Goal: Task Accomplishment & Management: Use online tool/utility

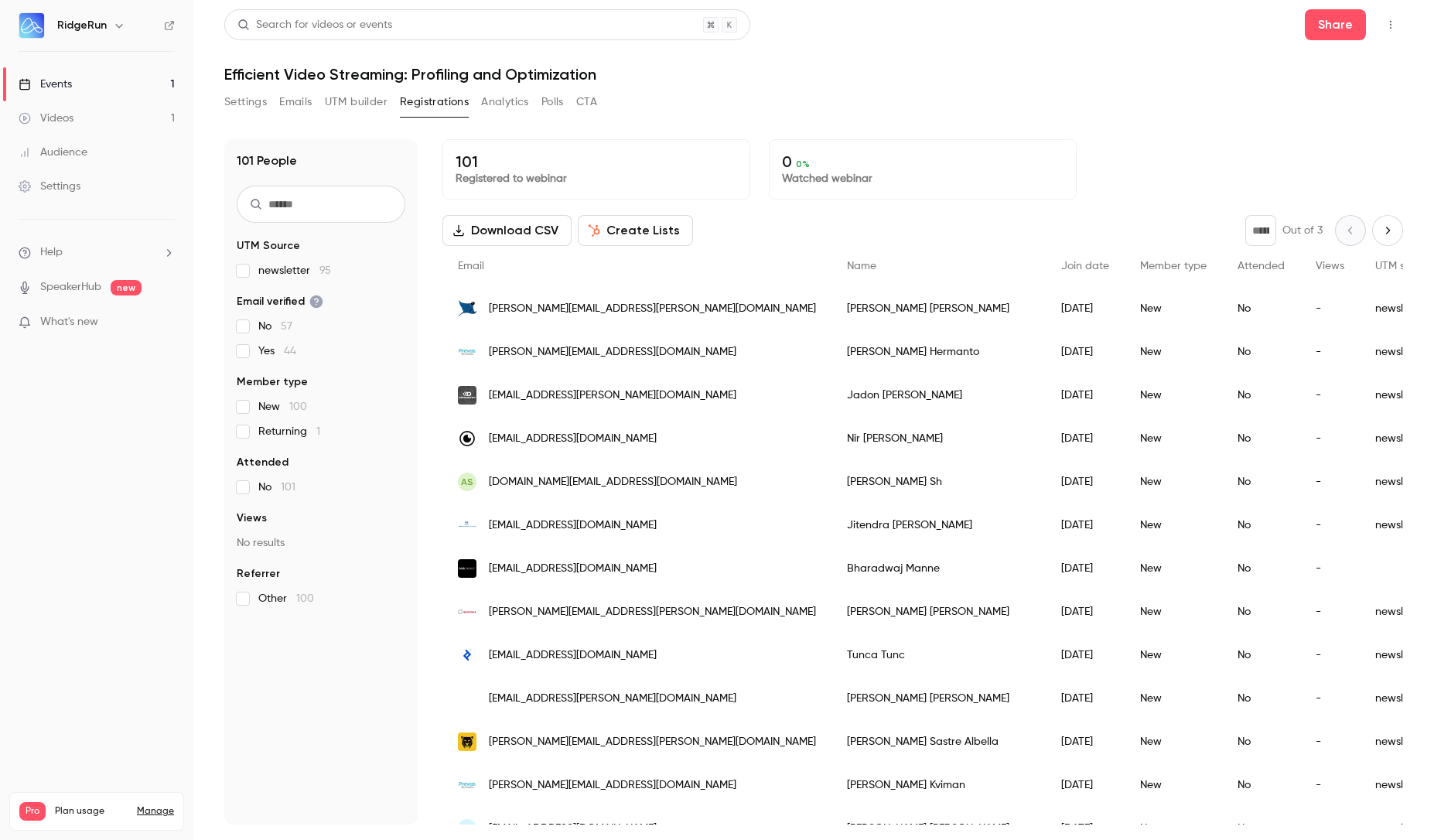
click at [336, 105] on button "UTM builder" at bounding box center [355, 102] width 63 height 25
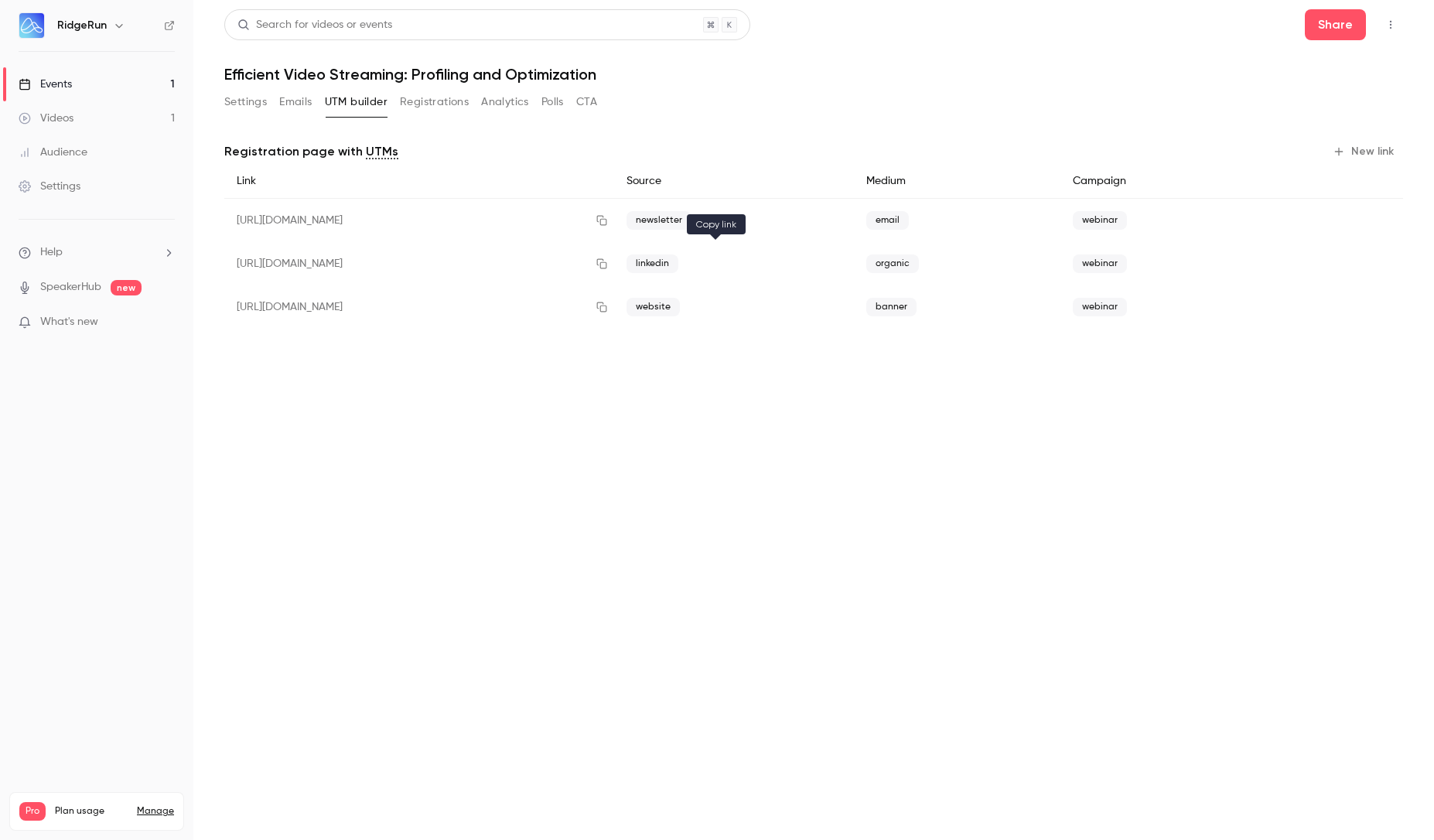
click at [608, 267] on icon "button" at bounding box center [602, 263] width 12 height 11
click at [244, 108] on button "Settings" at bounding box center [245, 102] width 42 height 25
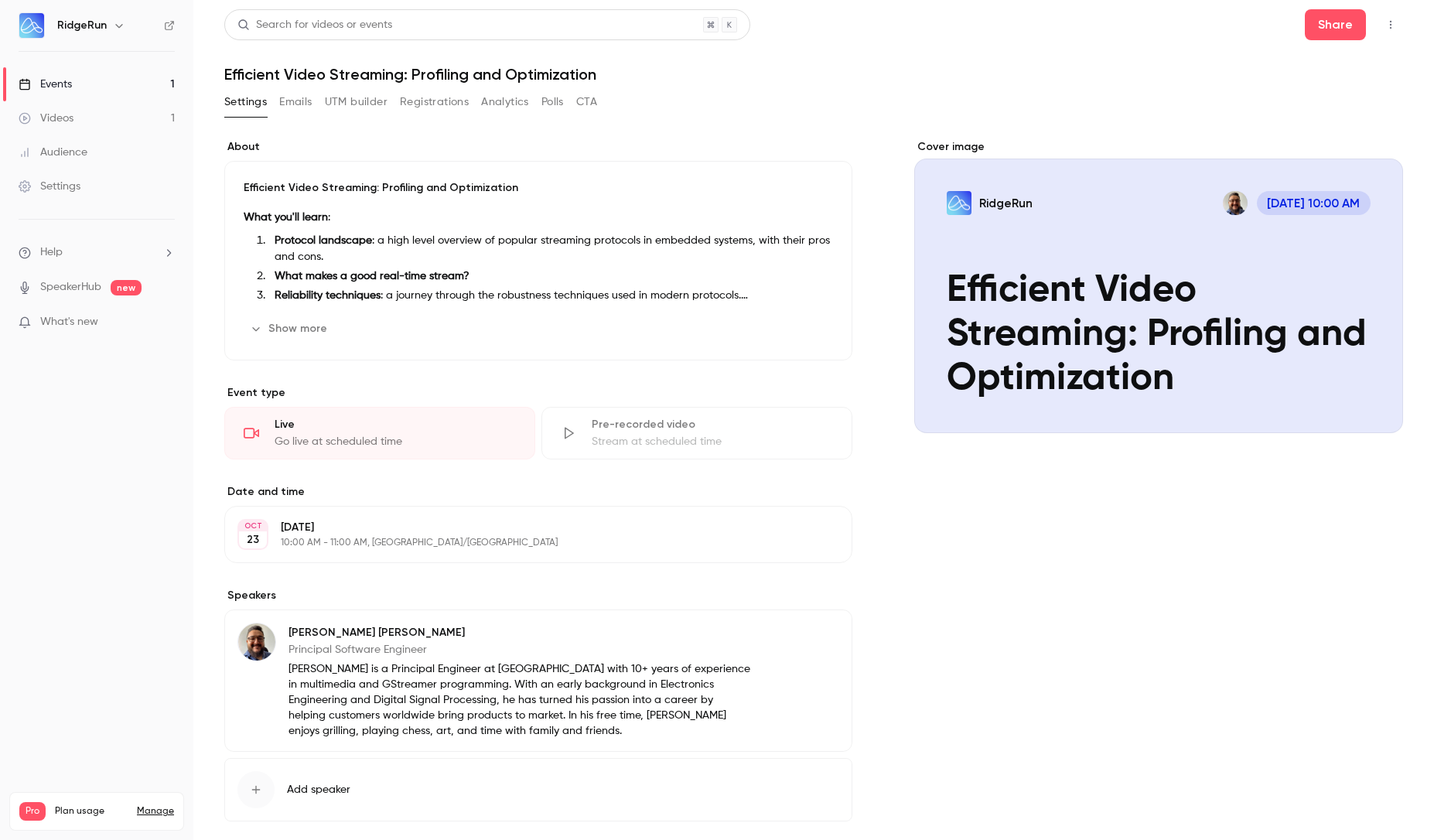
click at [287, 333] on button "Show more" at bounding box center [290, 329] width 93 height 25
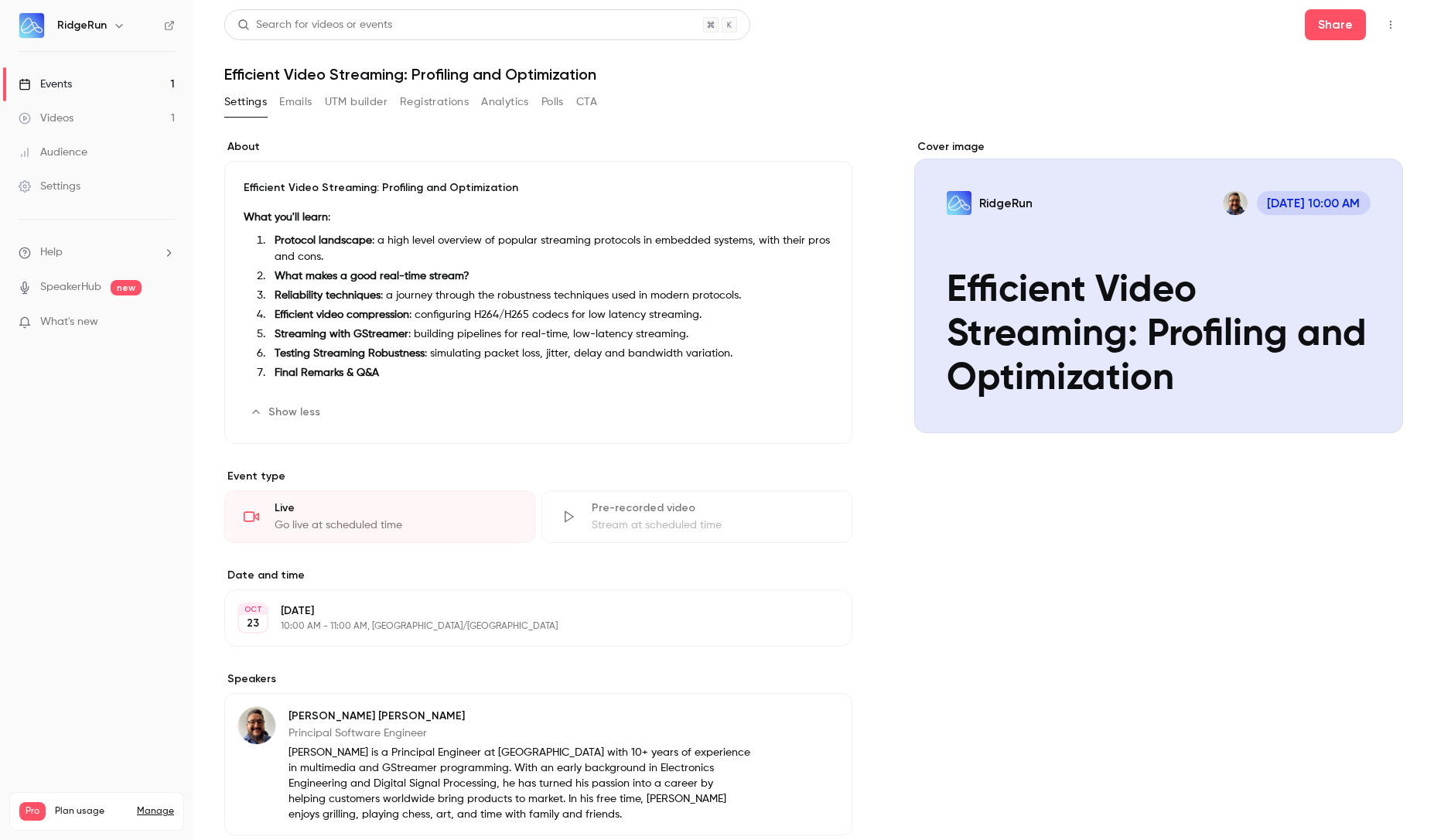
click at [416, 308] on li "Efficient video compression : configuring H264/H265 codecs for low latency stre…" at bounding box center [551, 315] width 565 height 16
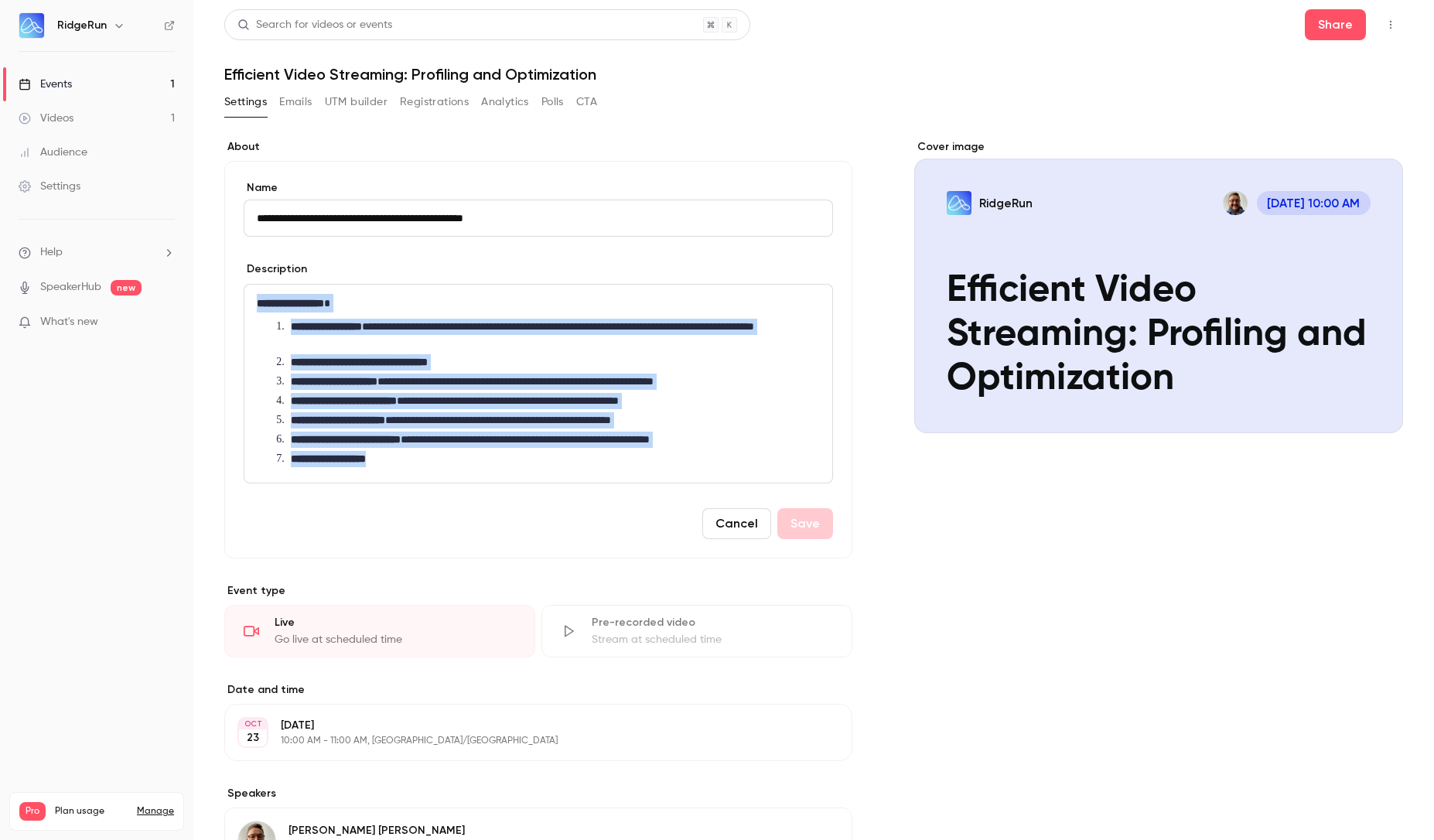
drag, startPoint x: 401, startPoint y: 466, endPoint x: 214, endPoint y: 295, distance: 253.4
click at [214, 295] on main "**********" at bounding box center [814, 420] width 1241 height 840
copy div "**********"
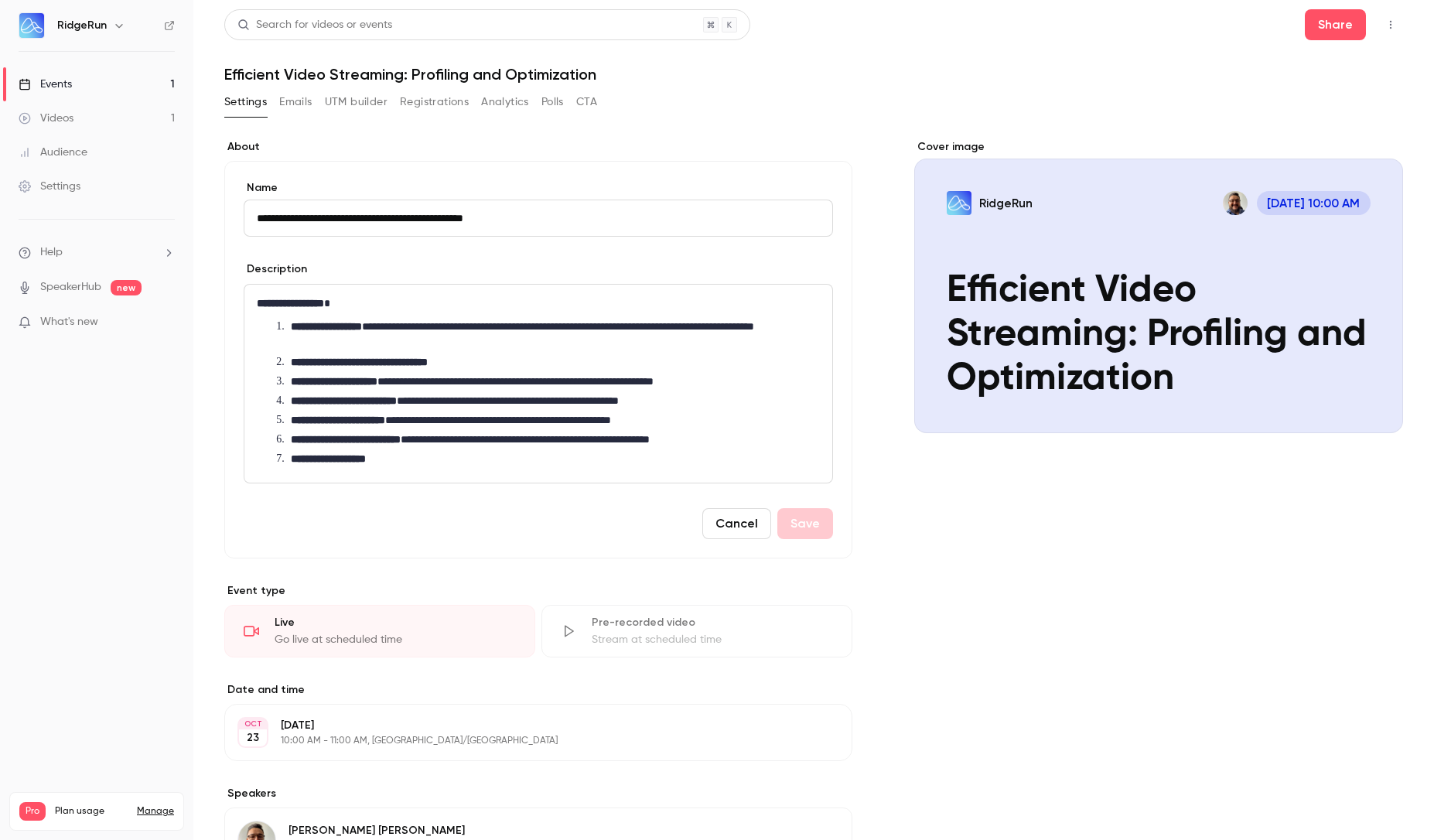
click at [1004, 553] on div "Cover image RidgeRun [DATE] 10:00 AM Efficient Video Streaming: Profiling and O…" at bounding box center [1159, 604] width 489 height 930
click at [356, 92] on button "UTM builder" at bounding box center [355, 102] width 63 height 25
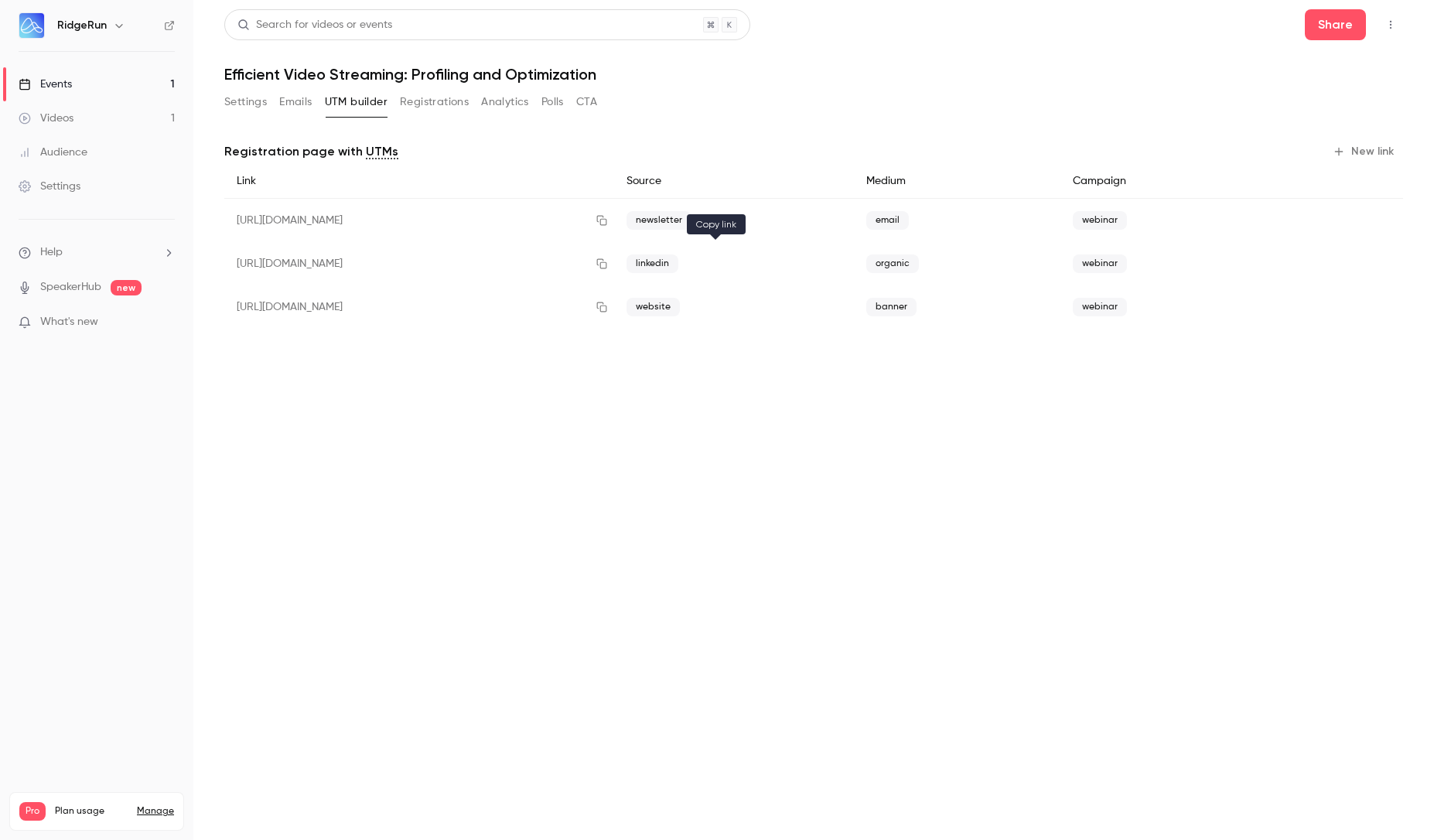
click at [615, 257] on button "button" at bounding box center [602, 263] width 25 height 25
click at [264, 76] on h1 "Efficient Video Streaming: Profiling and Optimization" at bounding box center [814, 74] width 1179 height 19
copy div "Efficient Video Streaming: Profiling and Optimization Settings Emails UTM build…"
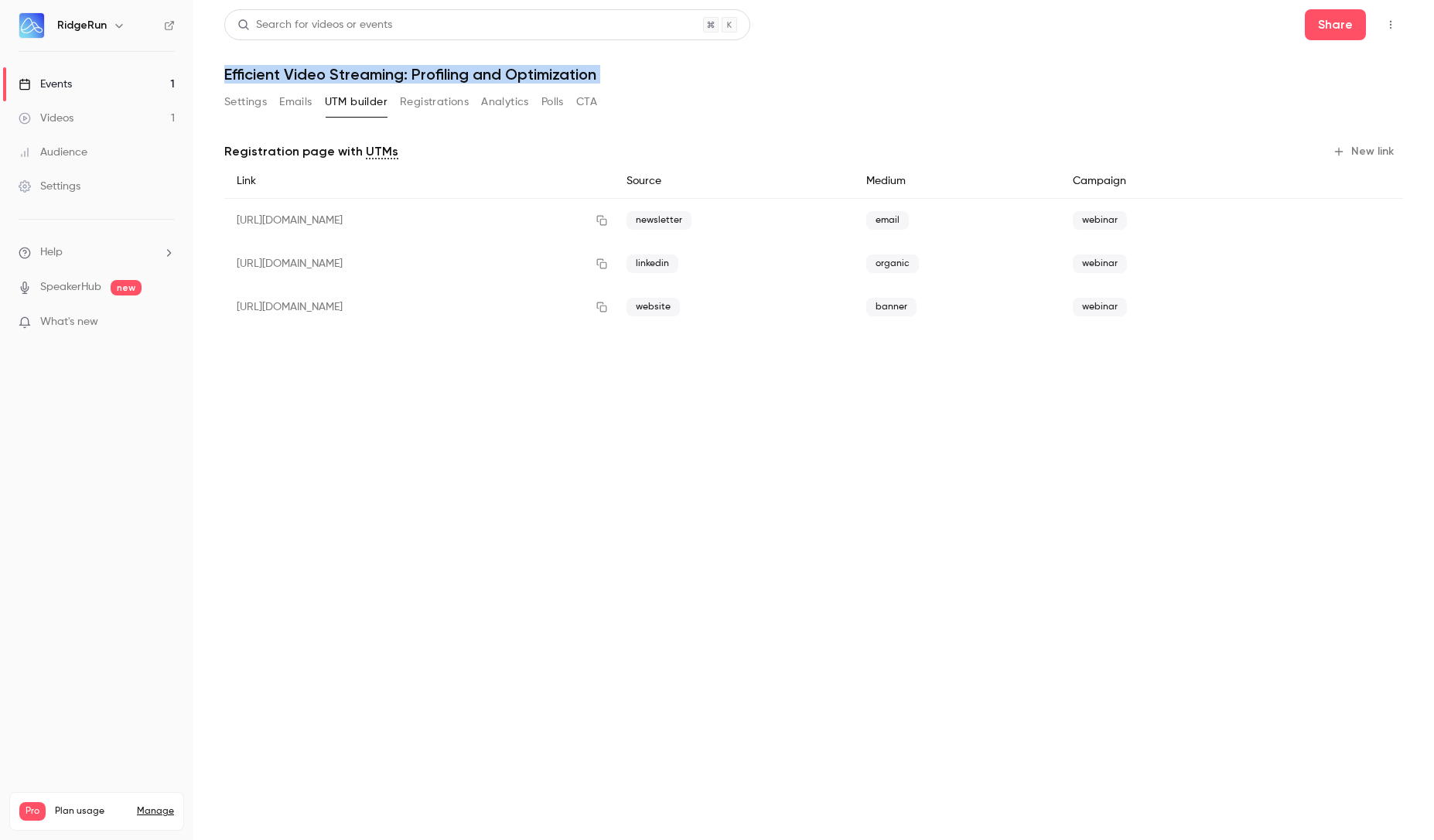
click at [244, 98] on button "Settings" at bounding box center [245, 102] width 42 height 25
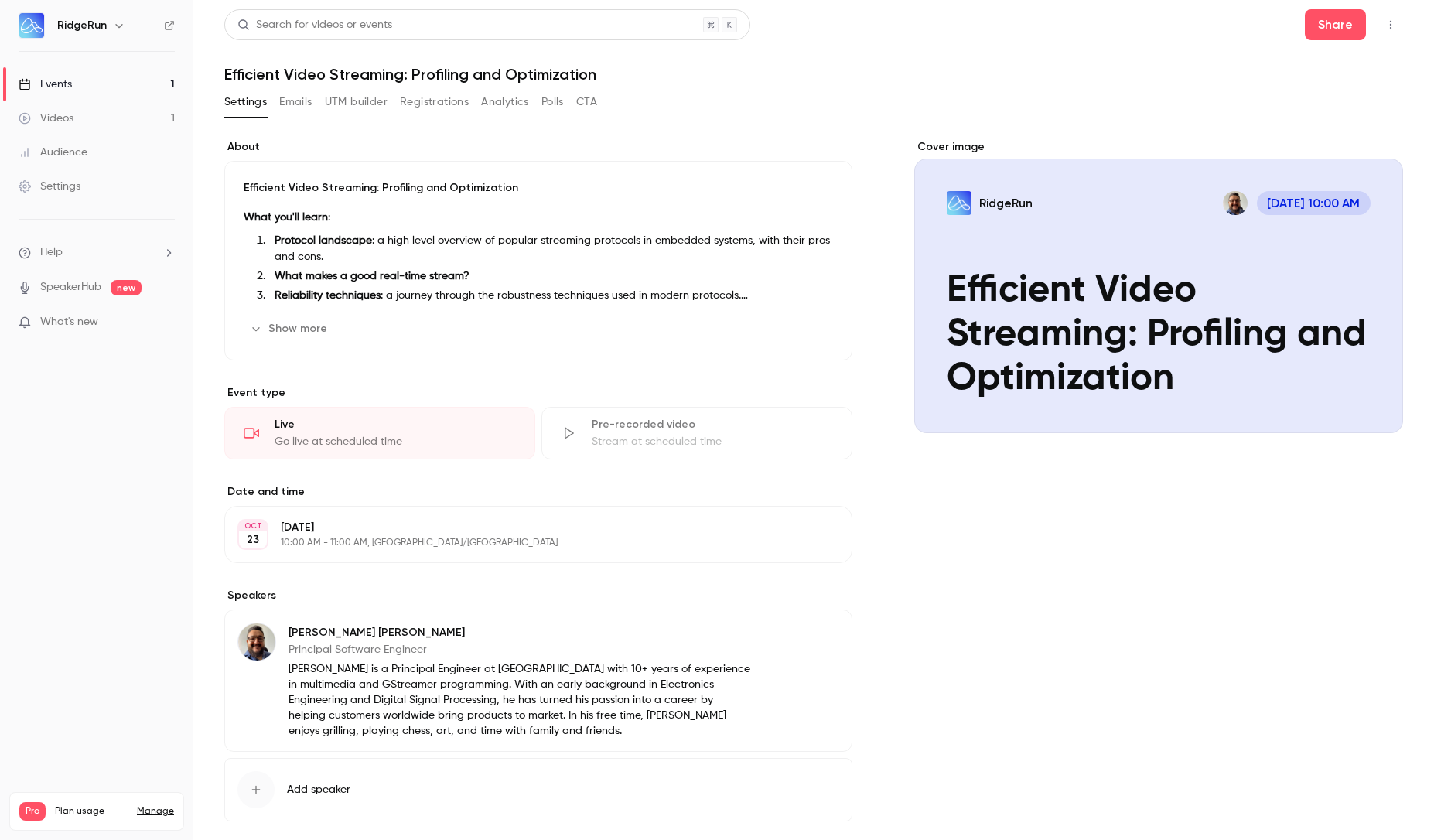
click at [399, 270] on li "What makes a good real-time stream?" at bounding box center [551, 276] width 565 height 16
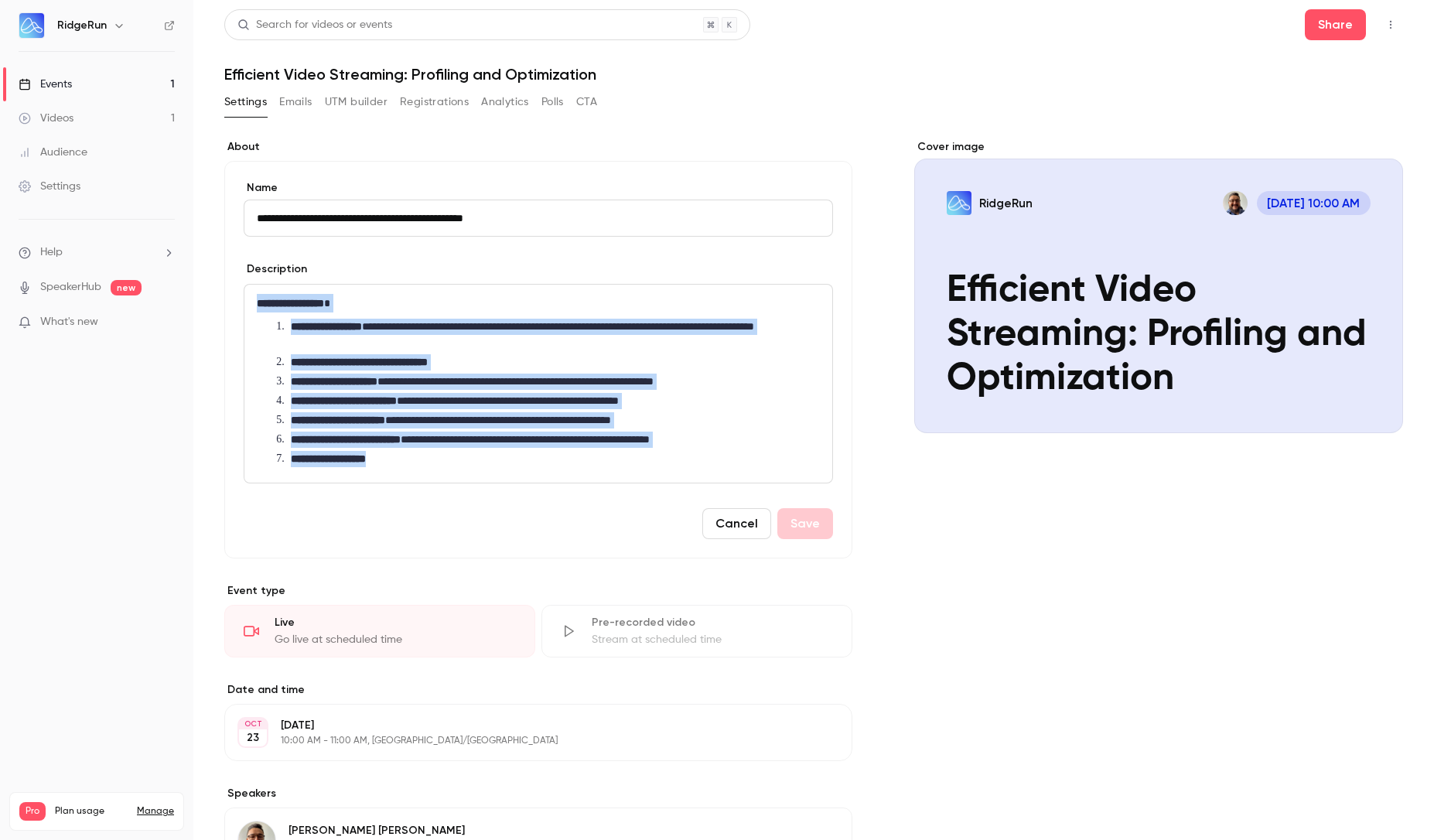
drag, startPoint x: 404, startPoint y: 462, endPoint x: 241, endPoint y: 305, distance: 226.3
click at [241, 305] on div "**********" at bounding box center [539, 360] width 628 height 398
copy div "**********"
click at [336, 98] on button "UTM builder" at bounding box center [355, 102] width 63 height 25
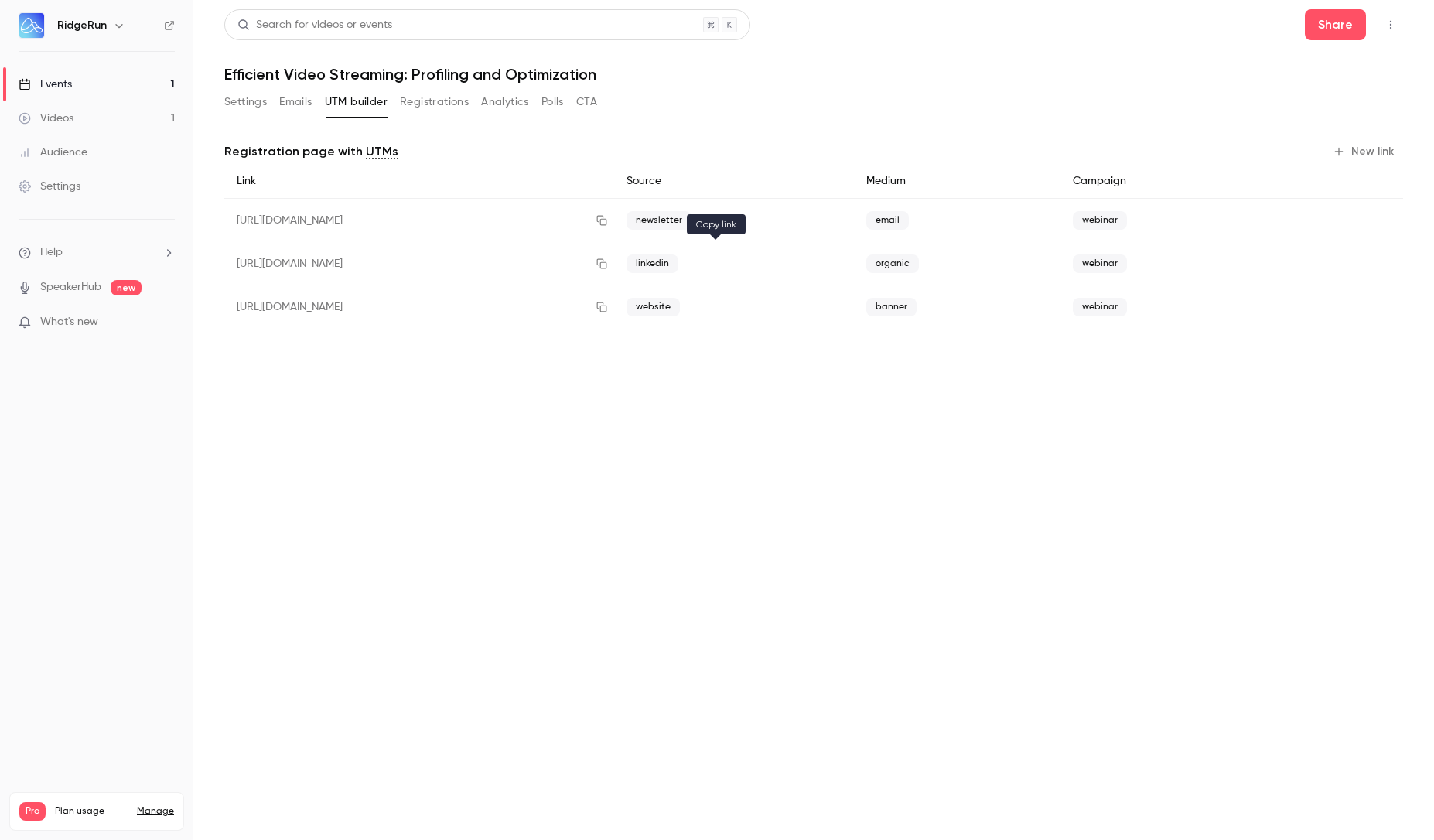
click at [608, 260] on icon "button" at bounding box center [602, 263] width 12 height 11
click at [283, 91] on button "Emails" at bounding box center [295, 102] width 33 height 25
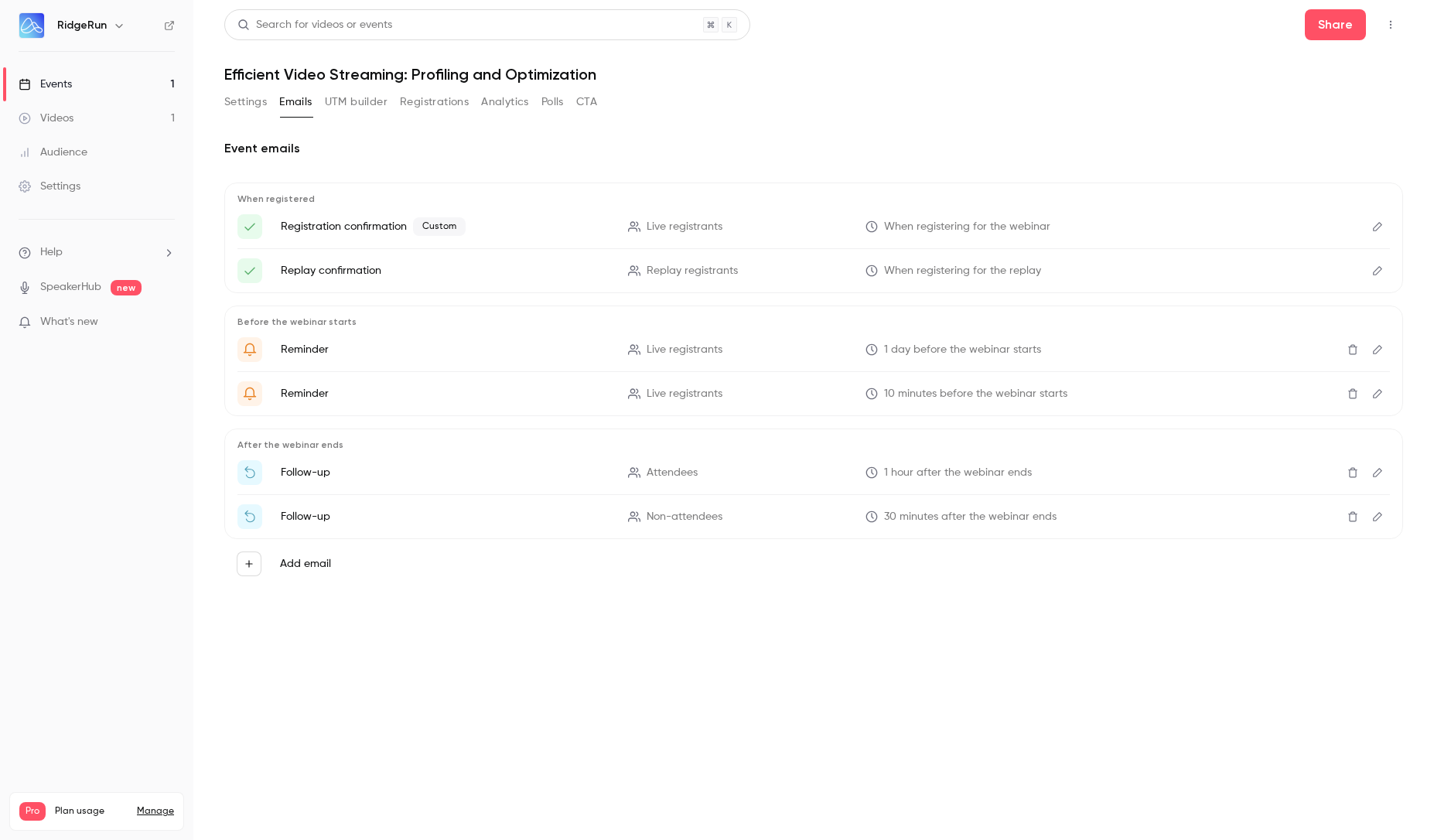
click at [433, 102] on button "Registrations" at bounding box center [435, 102] width 69 height 25
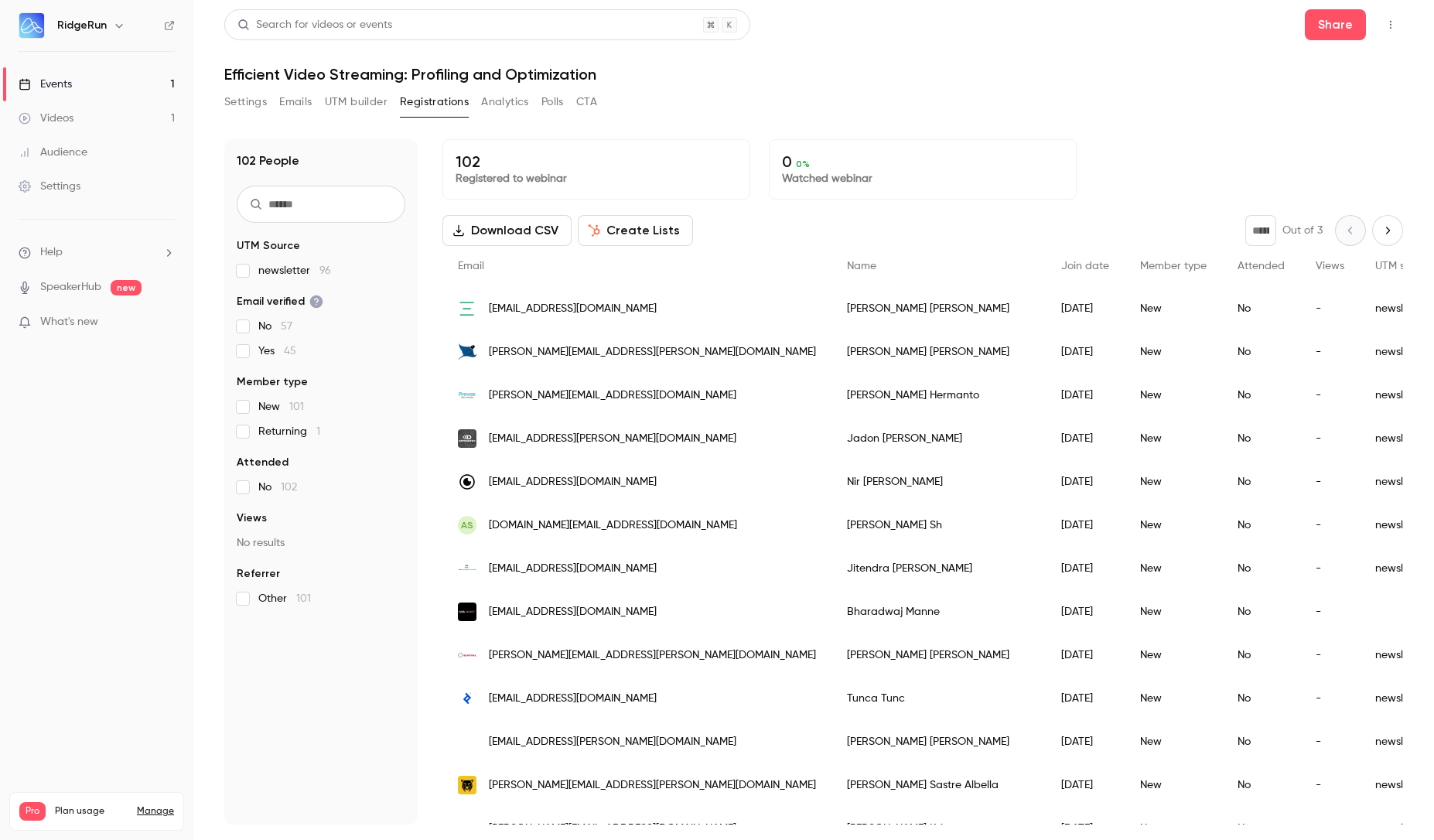
click at [281, 98] on button "Emails" at bounding box center [295, 102] width 33 height 25
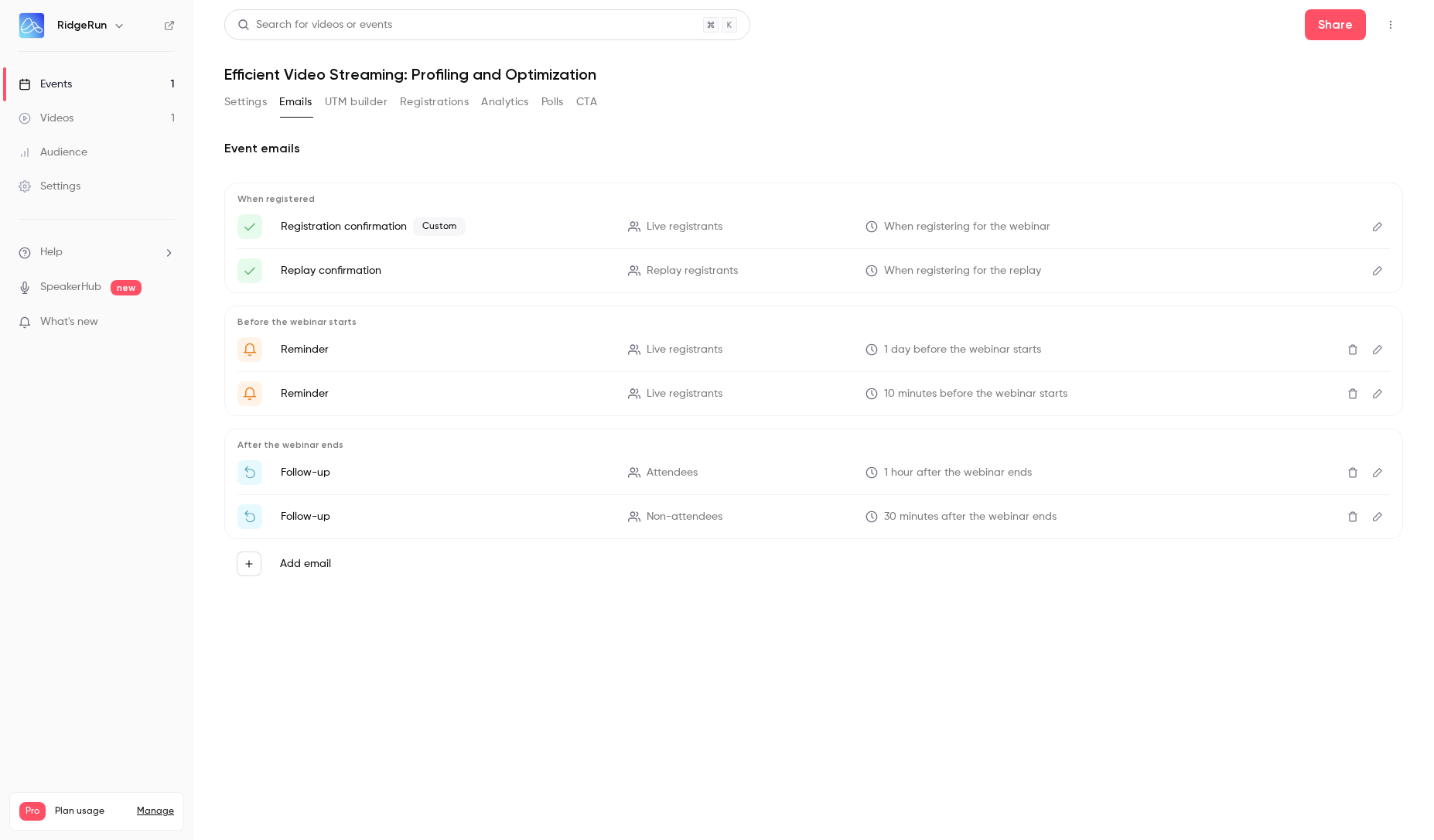
click at [436, 102] on button "Registrations" at bounding box center [435, 102] width 69 height 25
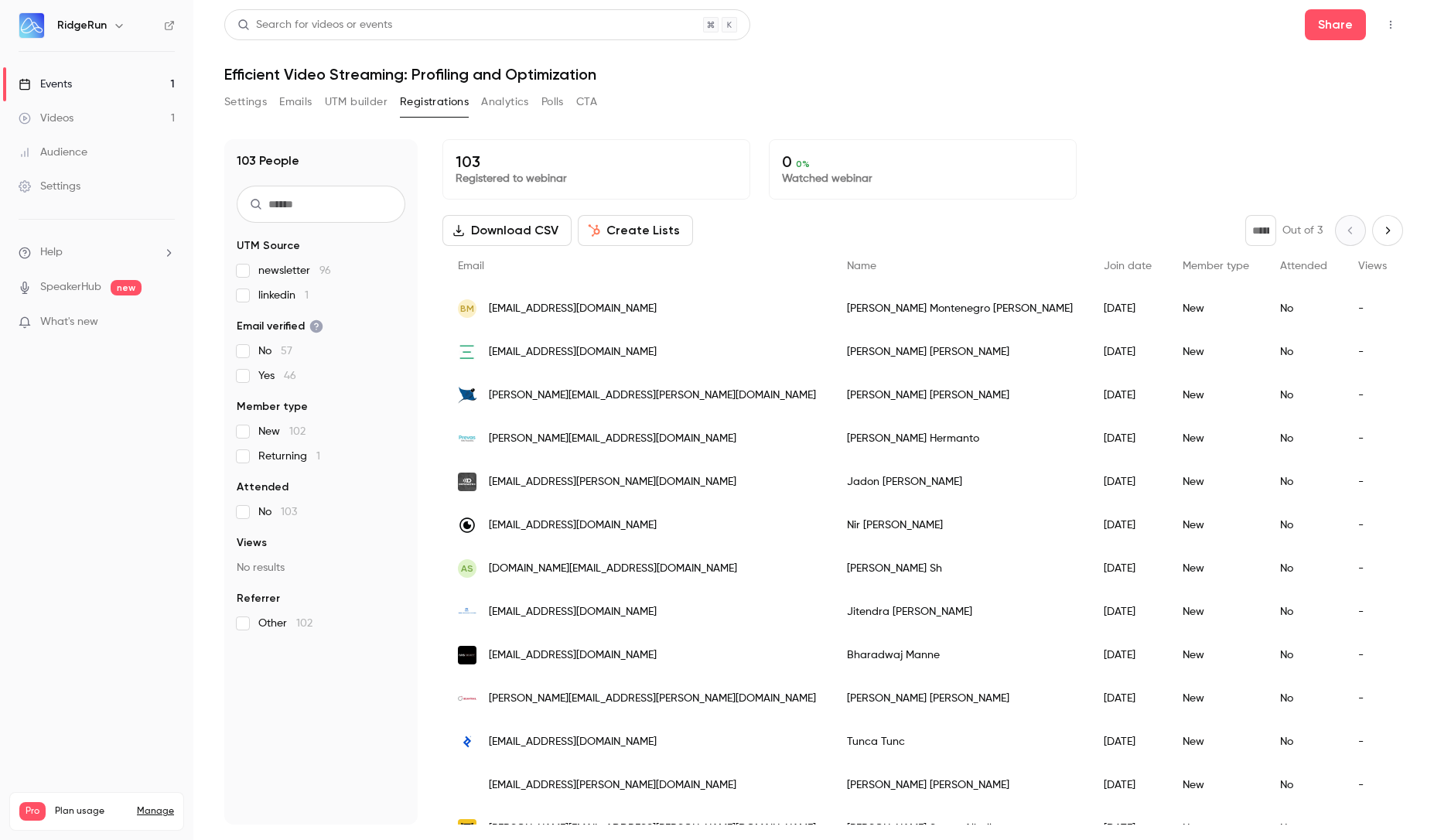
click at [899, 65] on h1 "Efficient Video Streaming: Profiling and Optimization" at bounding box center [814, 74] width 1179 height 19
click at [300, 100] on button "Emails" at bounding box center [295, 102] width 33 height 25
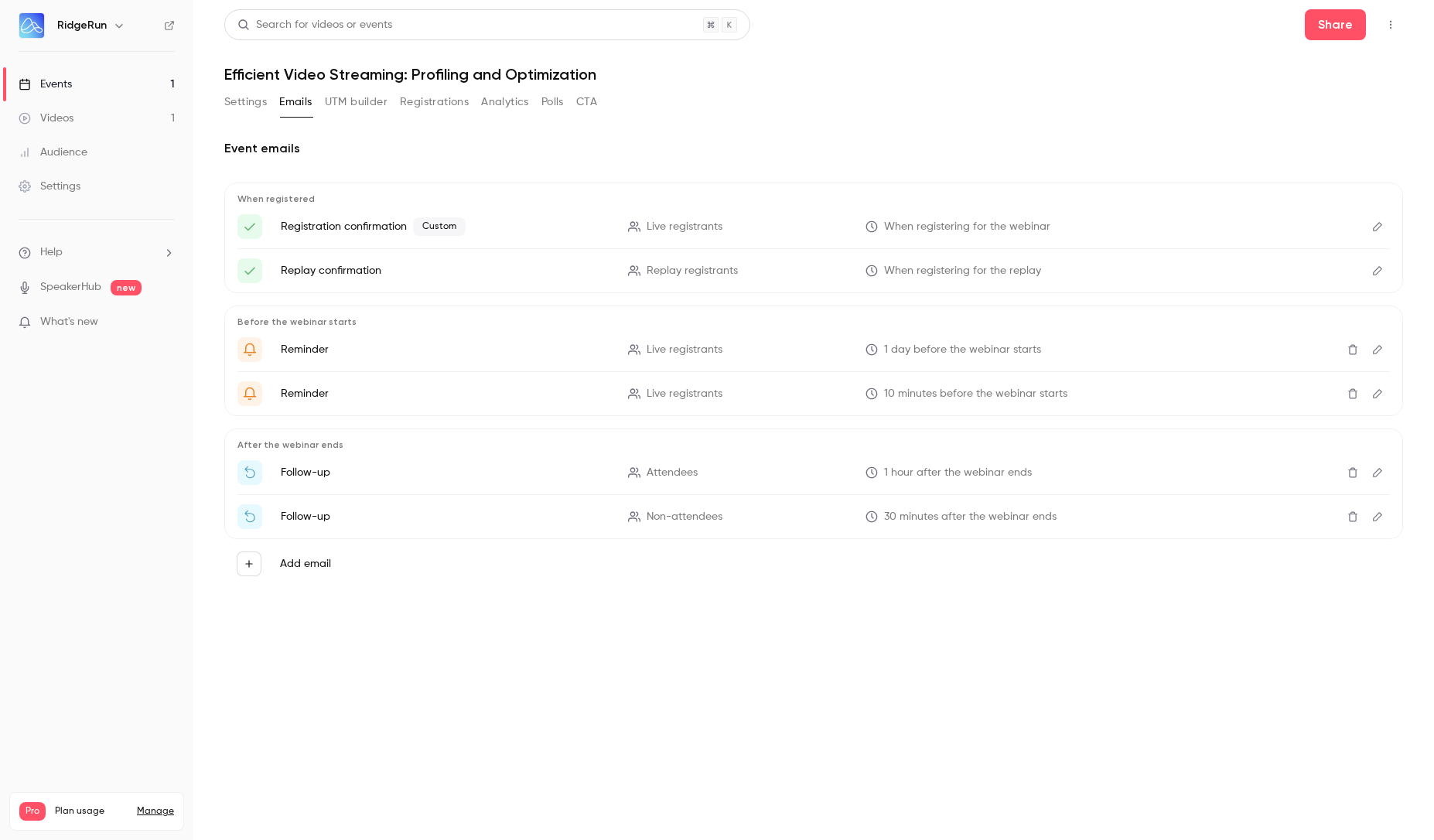
click at [432, 96] on button "Registrations" at bounding box center [435, 102] width 69 height 25
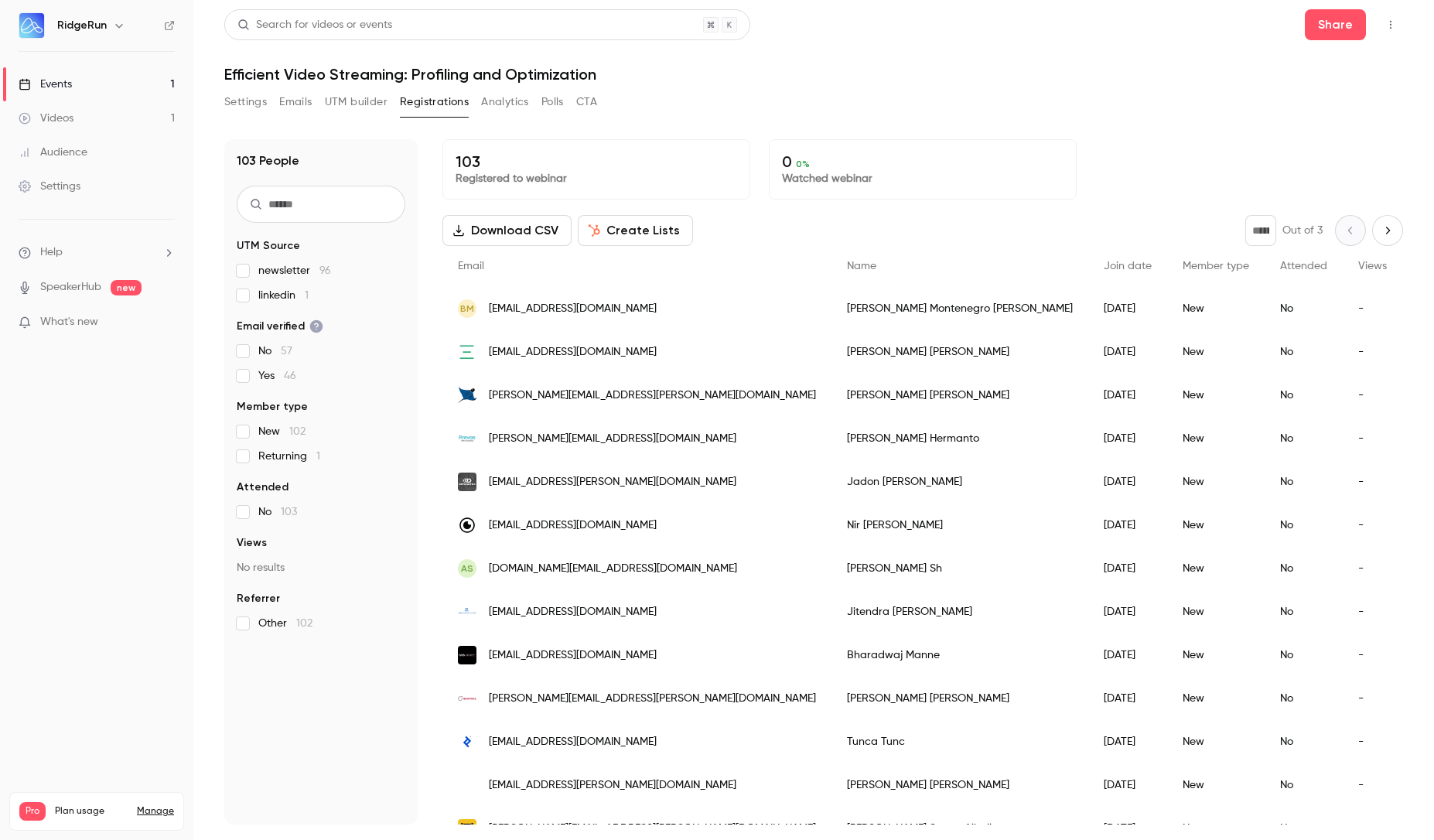
click at [358, 103] on button "UTM builder" at bounding box center [355, 102] width 63 height 25
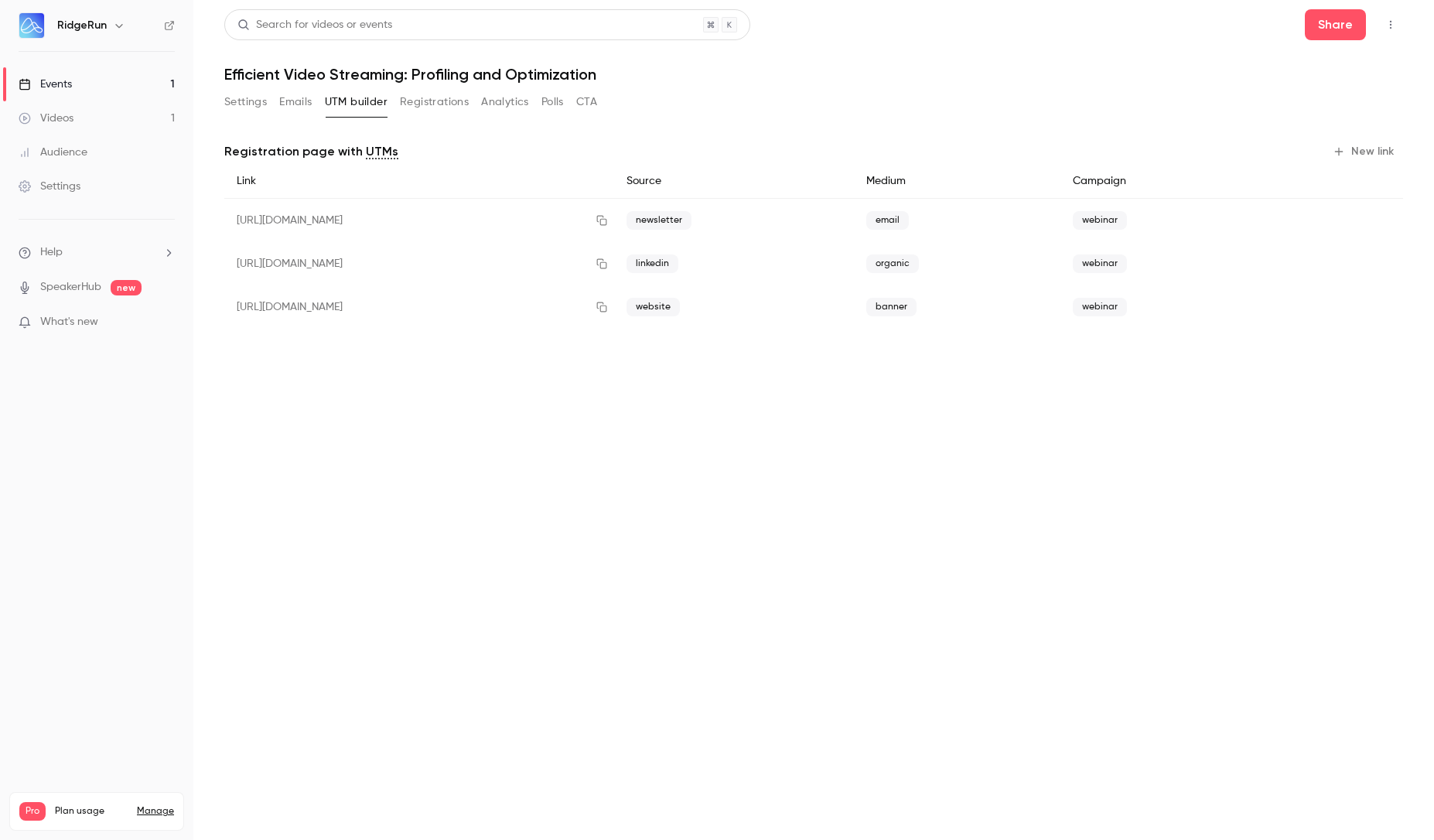
click at [291, 96] on button "Emails" at bounding box center [295, 102] width 33 height 25
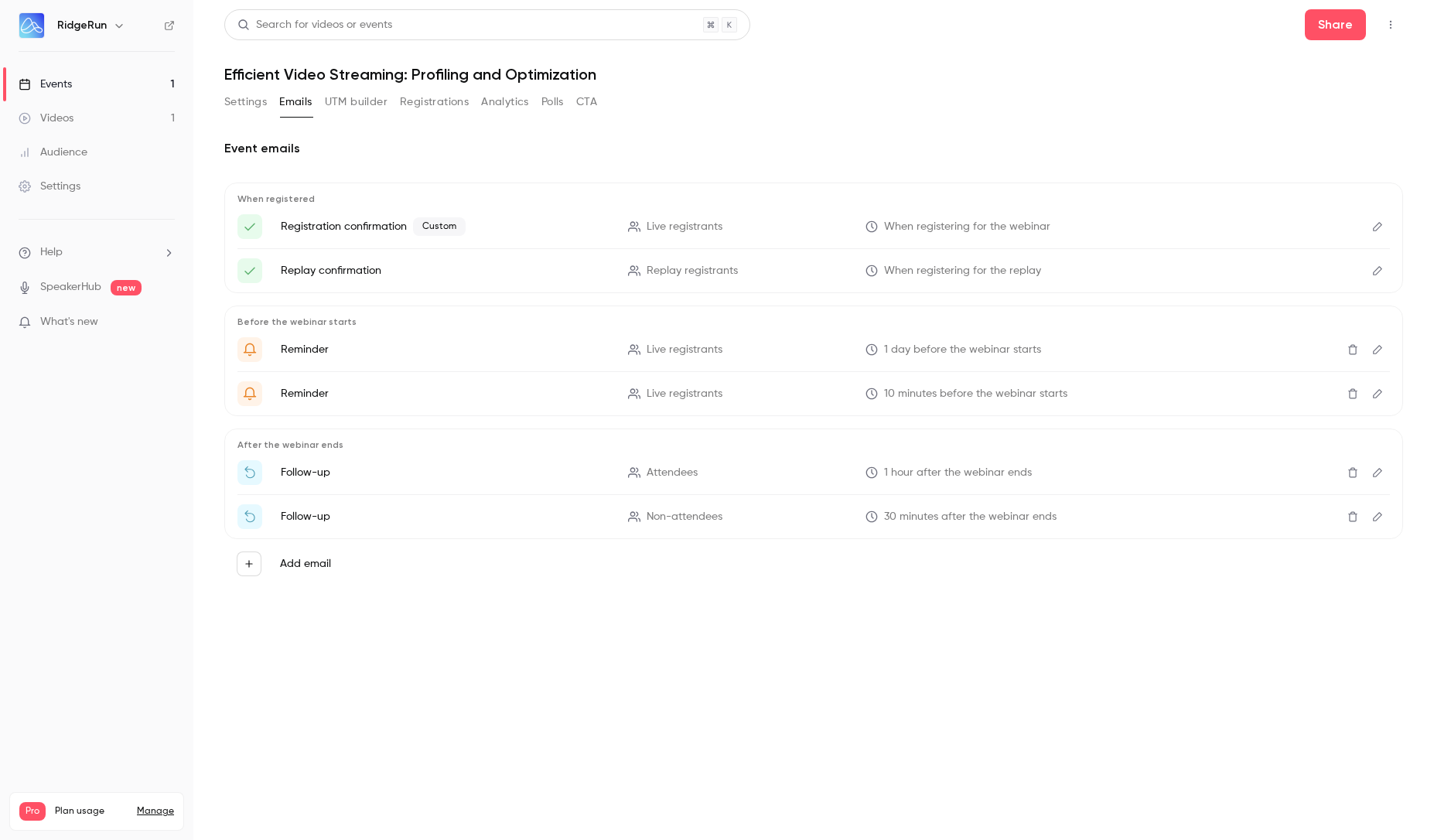
click at [425, 97] on button "Registrations" at bounding box center [435, 102] width 69 height 25
